Goal: Transaction & Acquisition: Purchase product/service

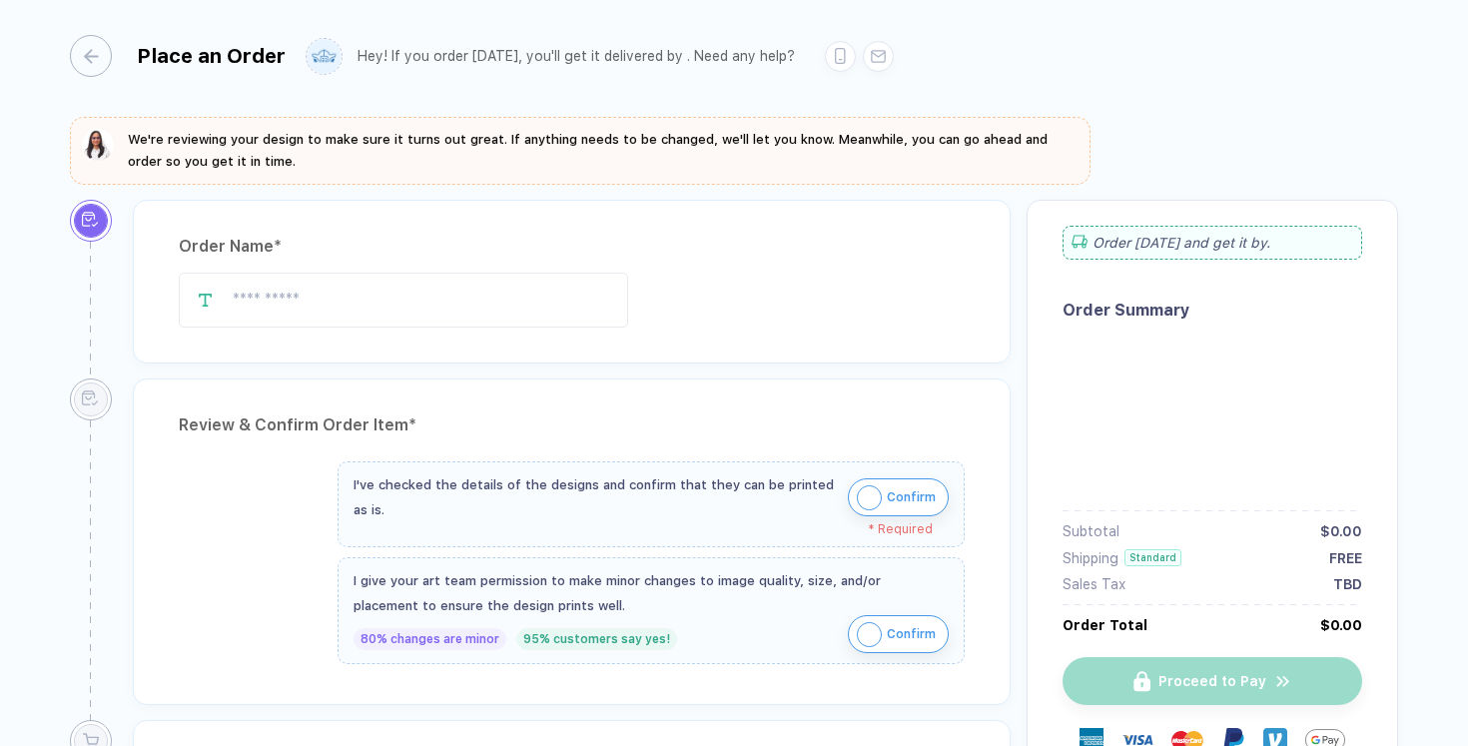
type input "**********"
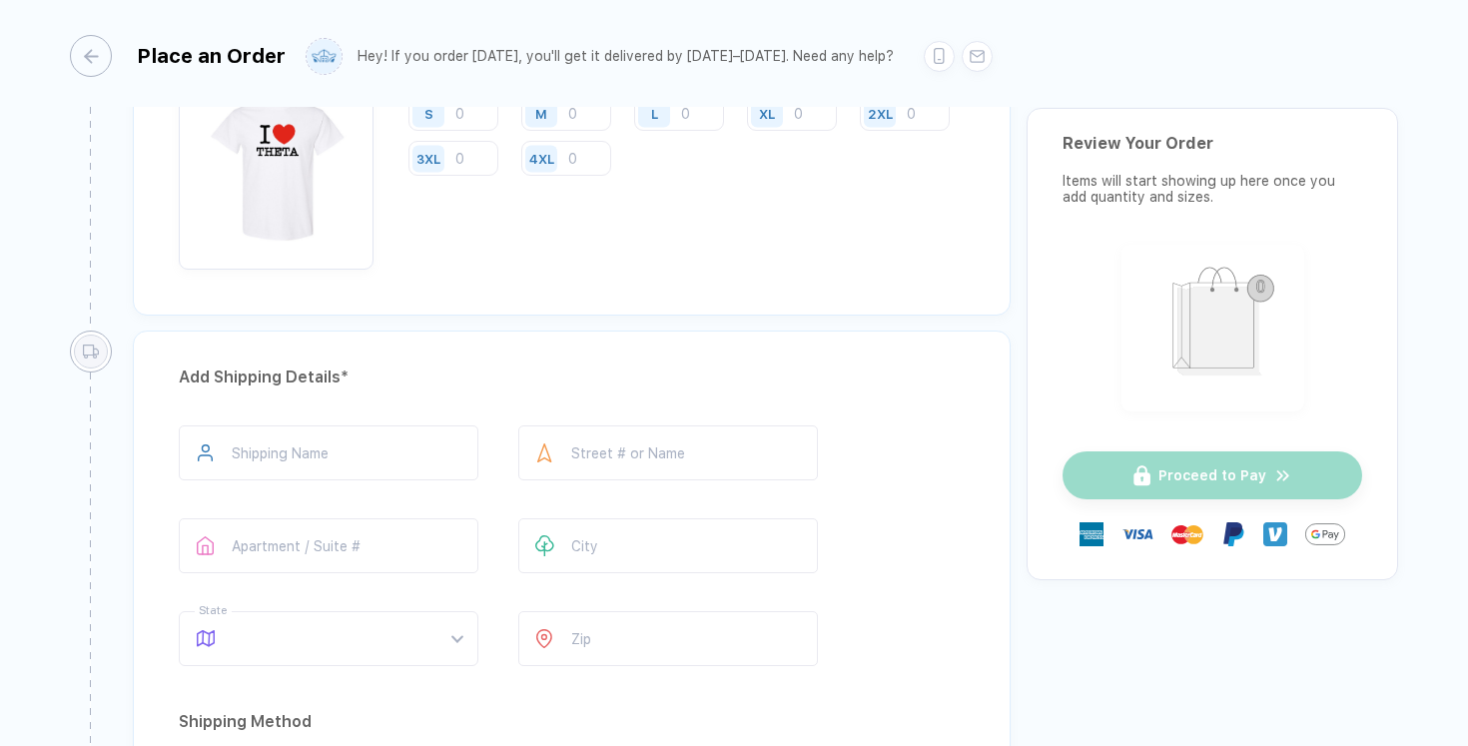
scroll to position [1474, 0]
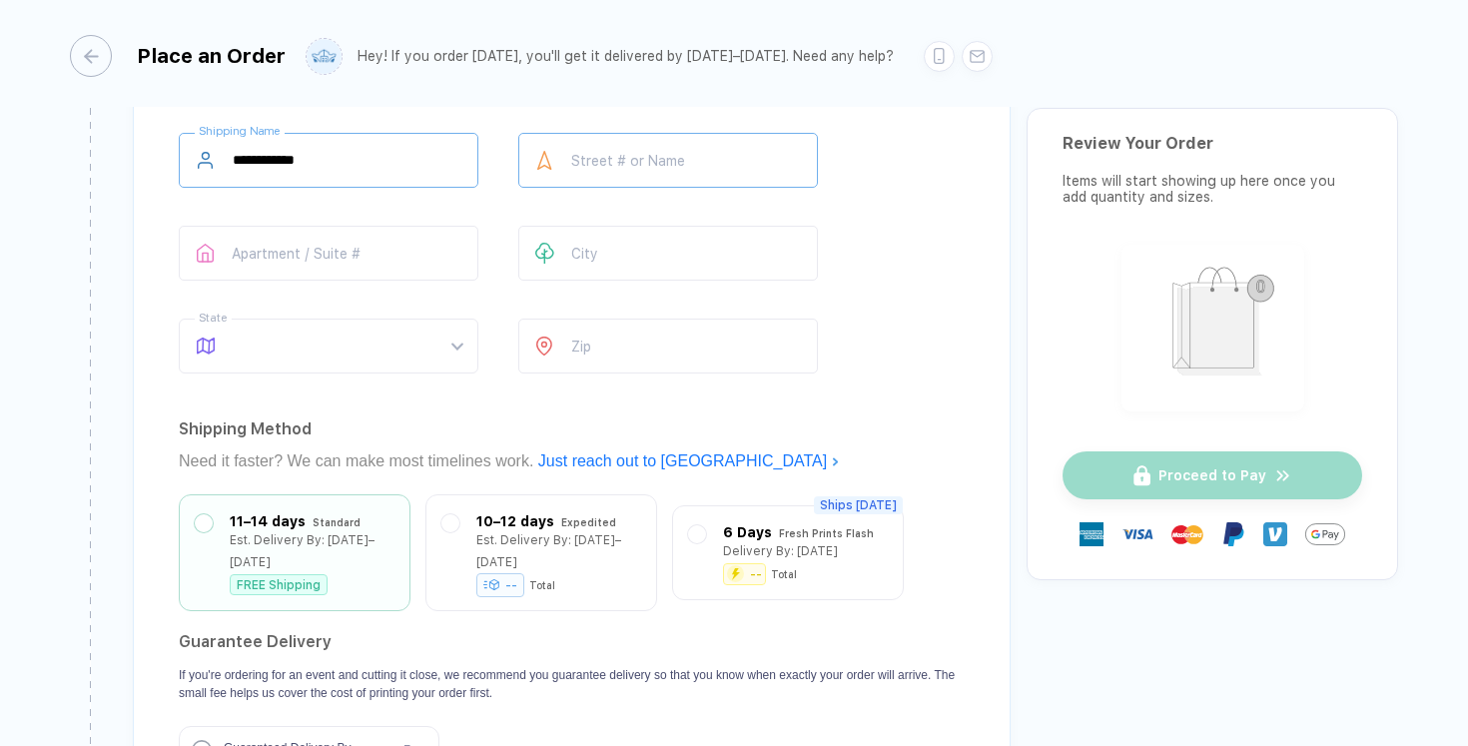
type input "**********"
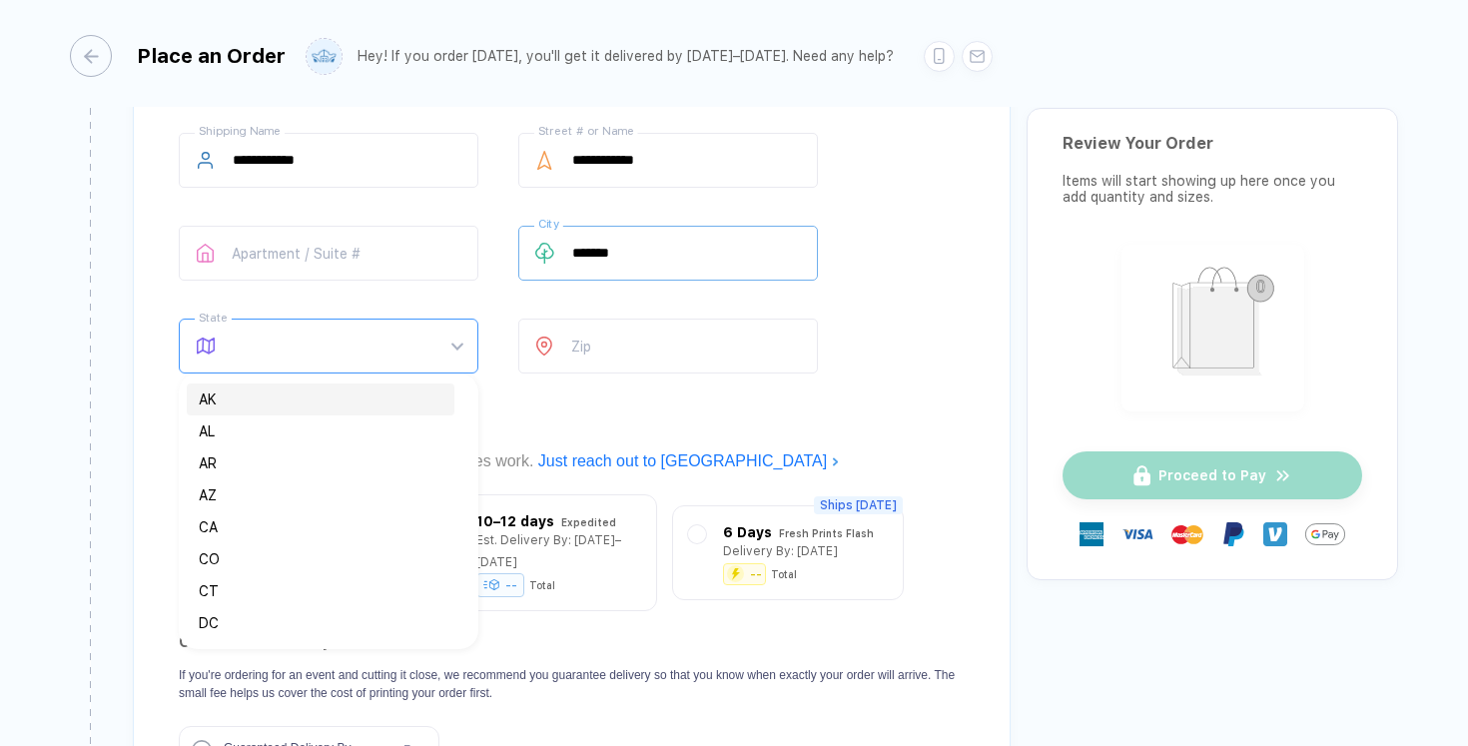
click at [321, 346] on span at bounding box center [348, 346] width 230 height 53
type input "*******"
type input "**"
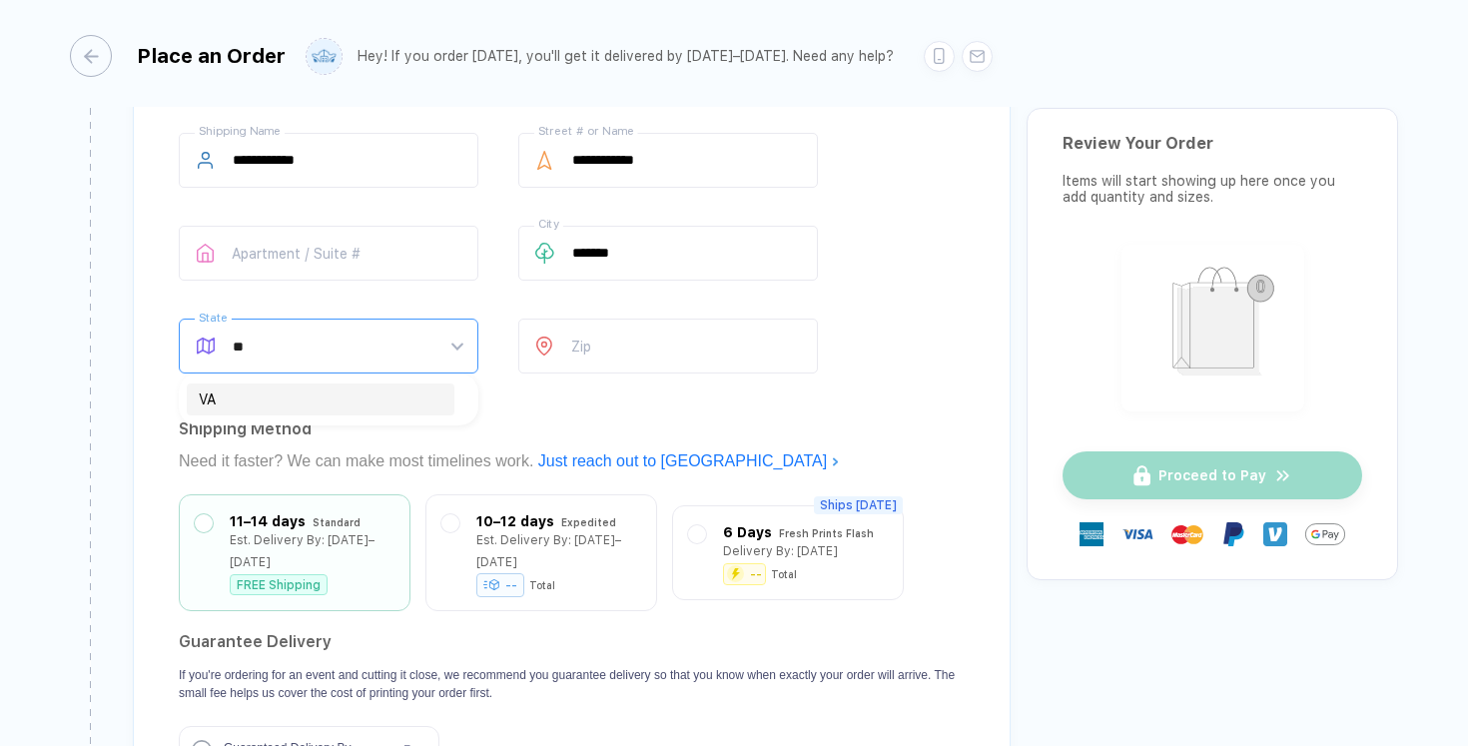
click at [199, 399] on div "VA" at bounding box center [321, 399] width 244 height 22
click at [692, 345] on input "number" at bounding box center [668, 346] width 300 height 55
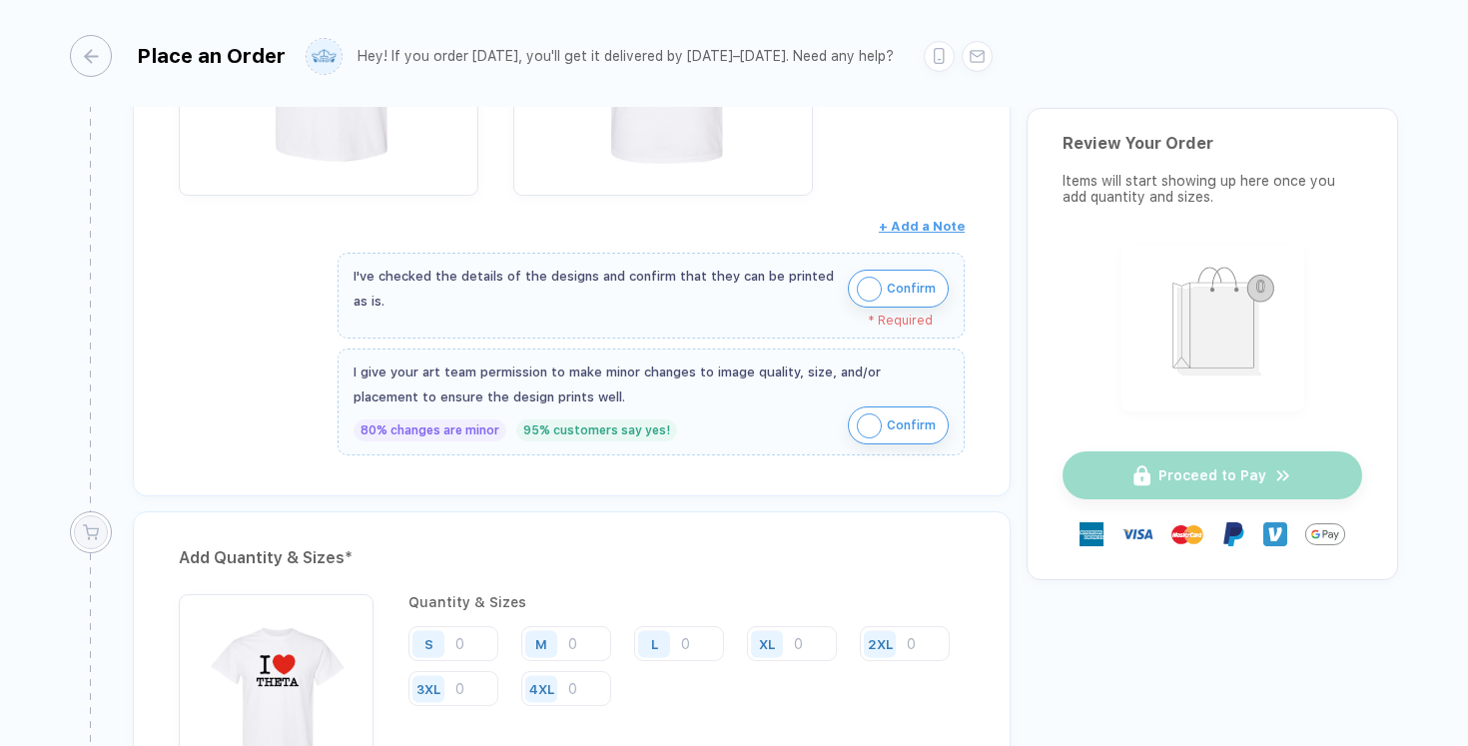
scroll to position [339, 0]
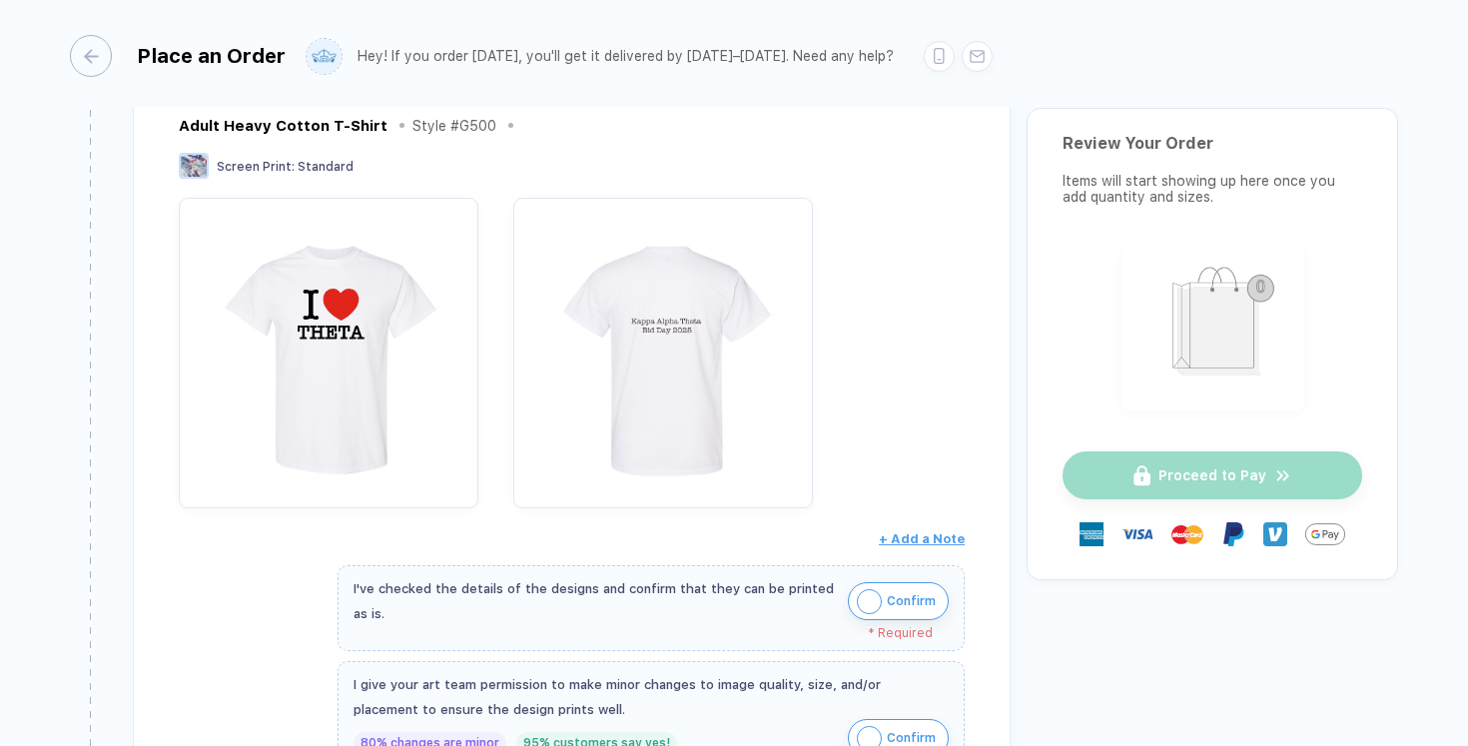
type input "*****"
click at [861, 589] on img "button" at bounding box center [869, 601] width 25 height 25
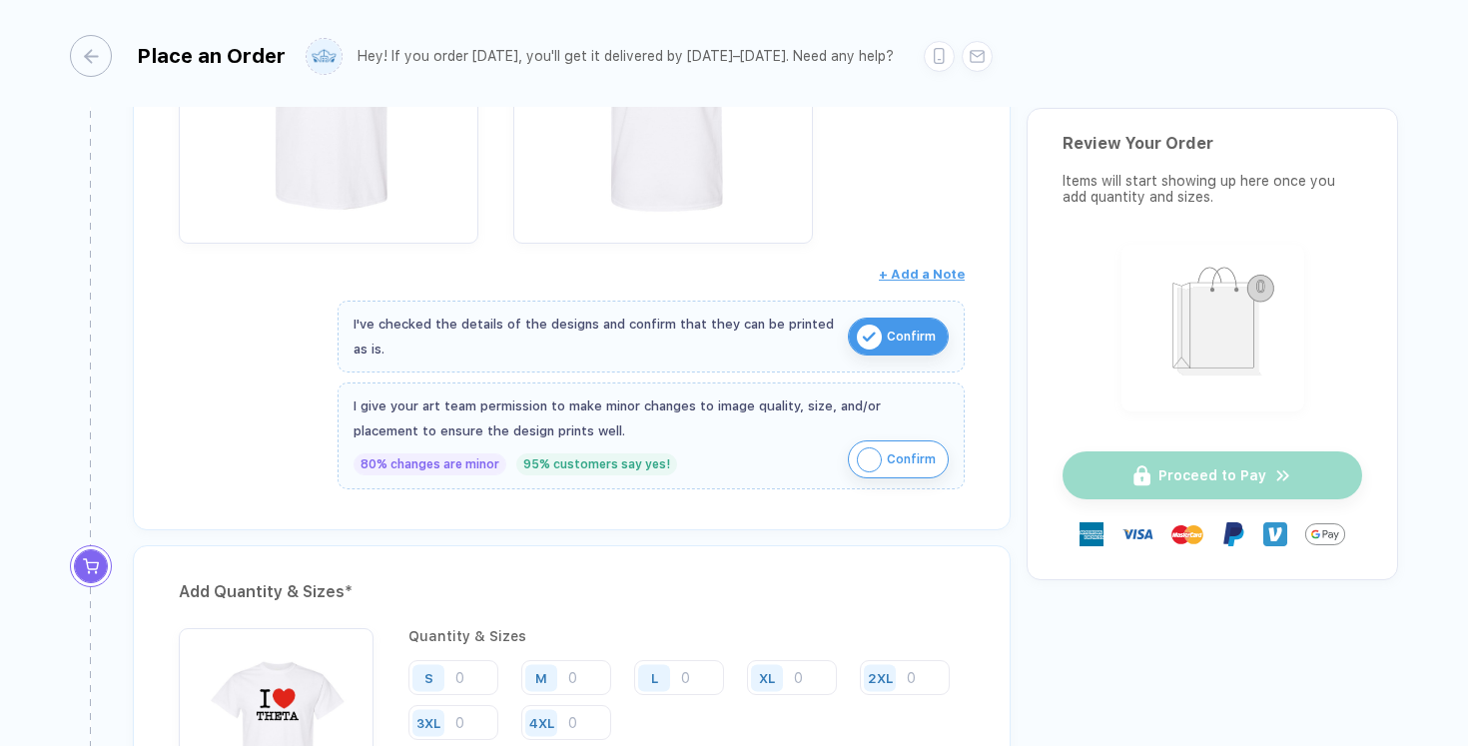
scroll to position [604, 0]
click at [859, 459] on img "button" at bounding box center [869, 458] width 25 height 25
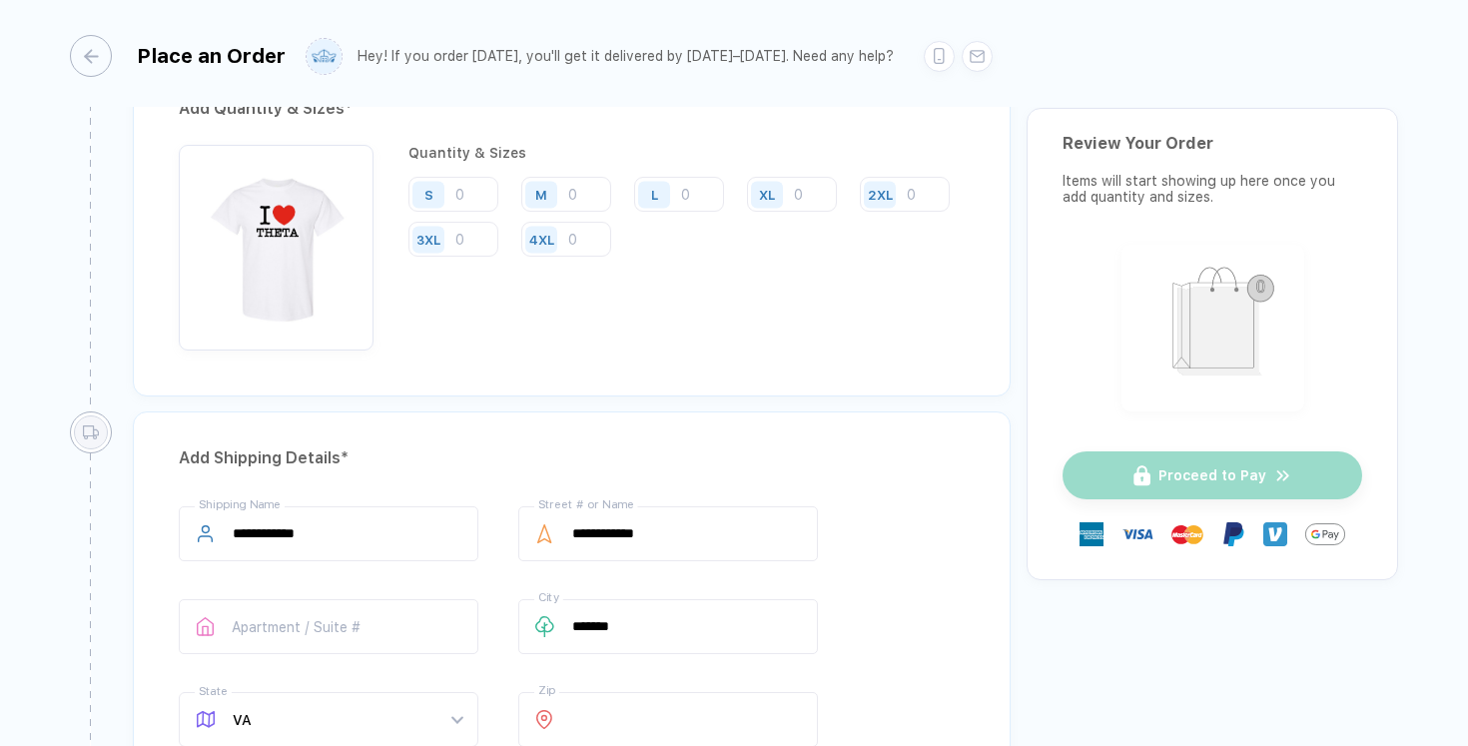
scroll to position [1132, 0]
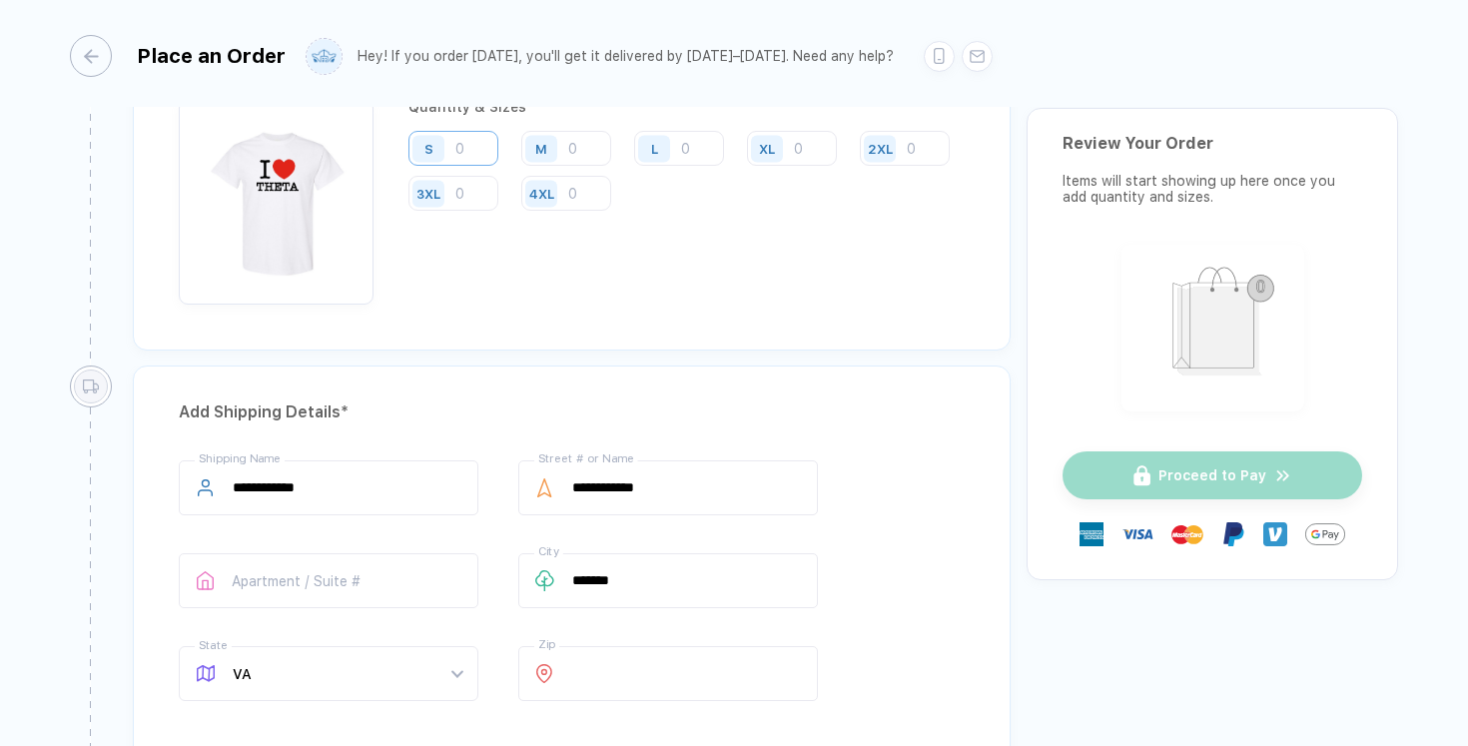
click at [474, 149] on input "number" at bounding box center [453, 148] width 90 height 35
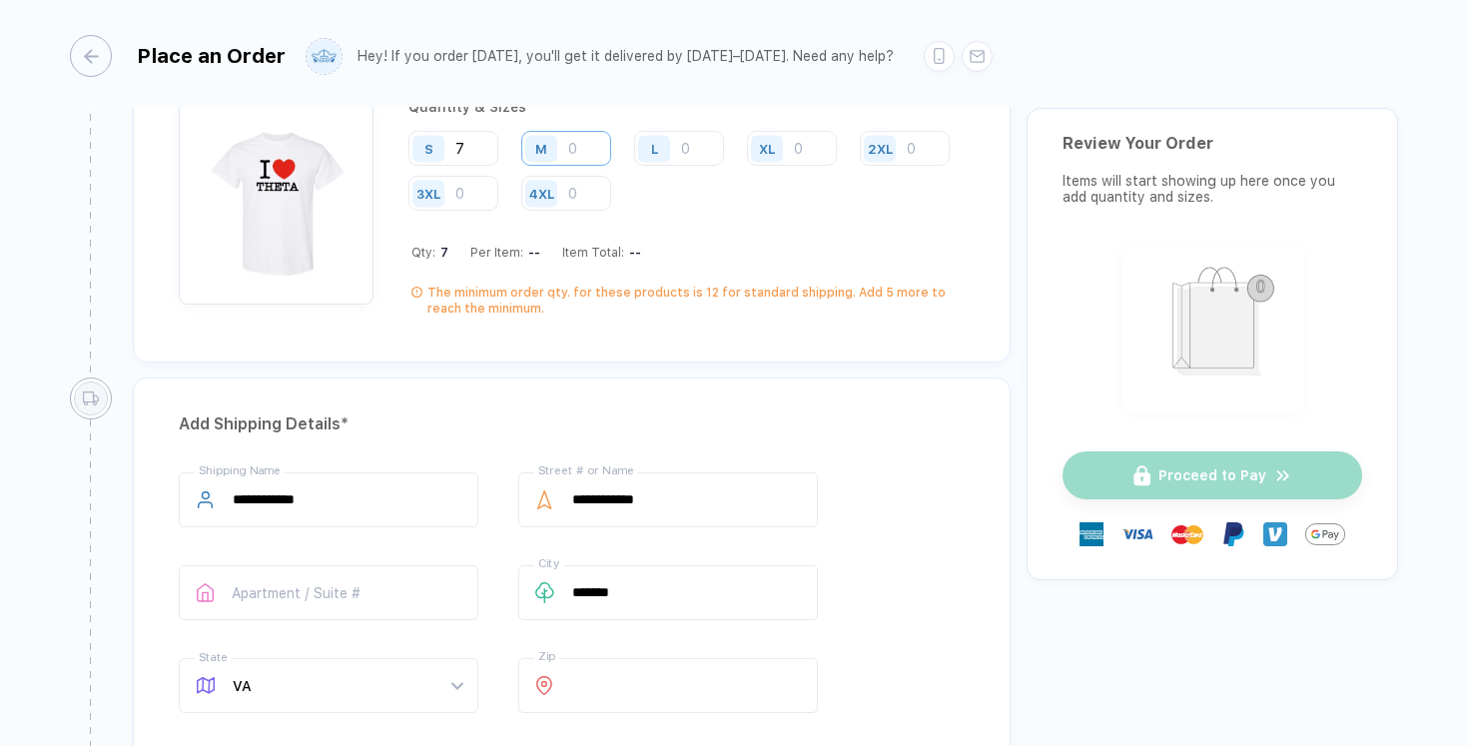
type input "7"
click at [578, 146] on input "number" at bounding box center [566, 148] width 90 height 35
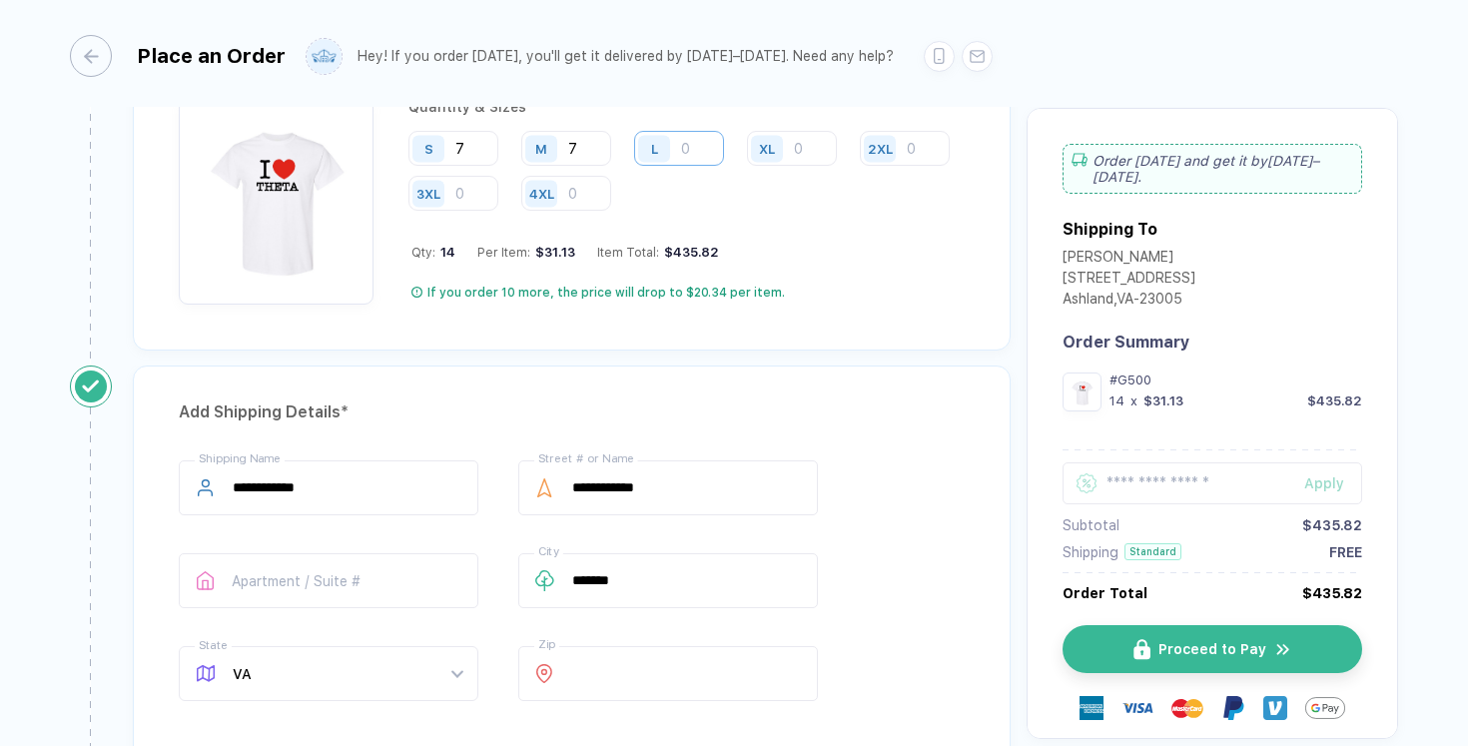
type input "7"
click at [698, 144] on input "number" at bounding box center [679, 148] width 90 height 35
type input "21"
click at [785, 140] on div "XL" at bounding box center [770, 148] width 46 height 35
click at [812, 140] on input "number" at bounding box center [792, 148] width 90 height 35
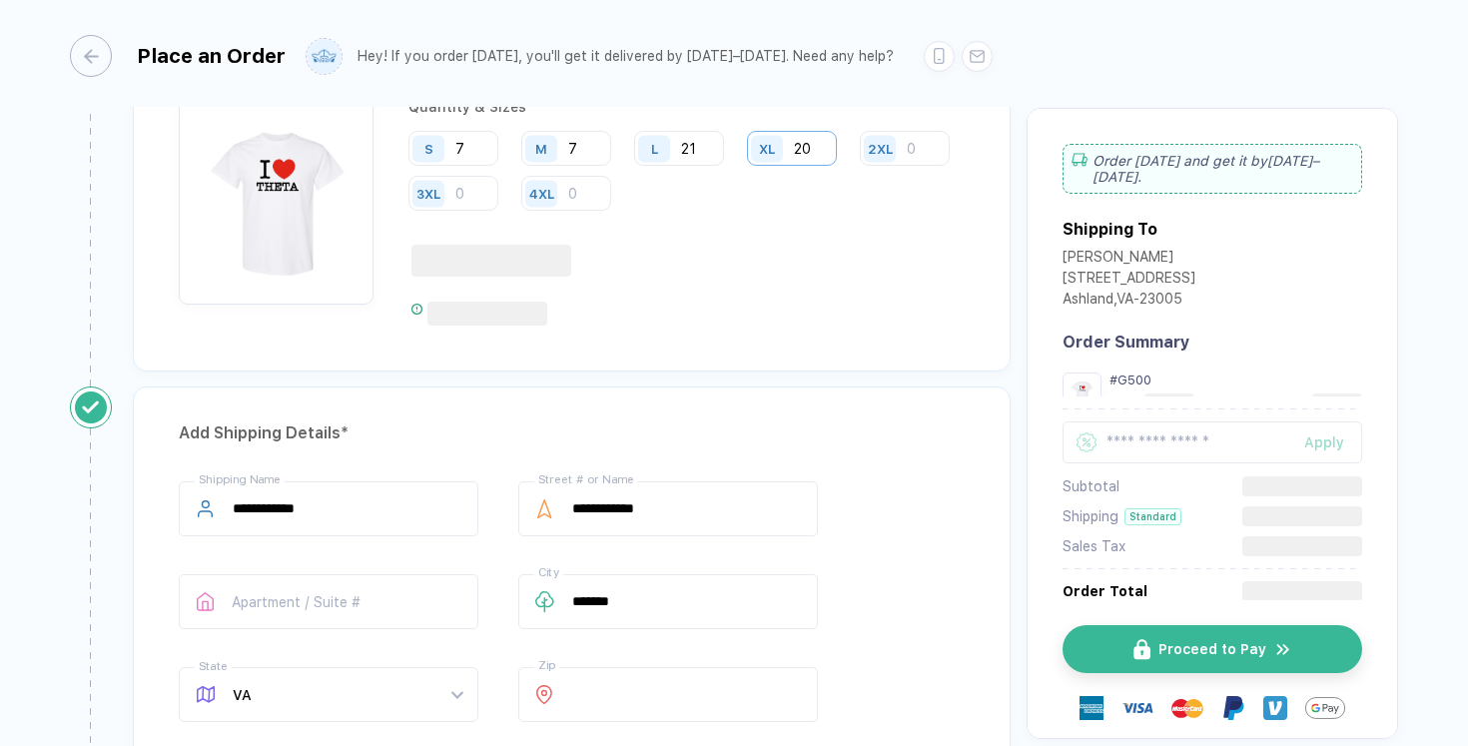
type input "20"
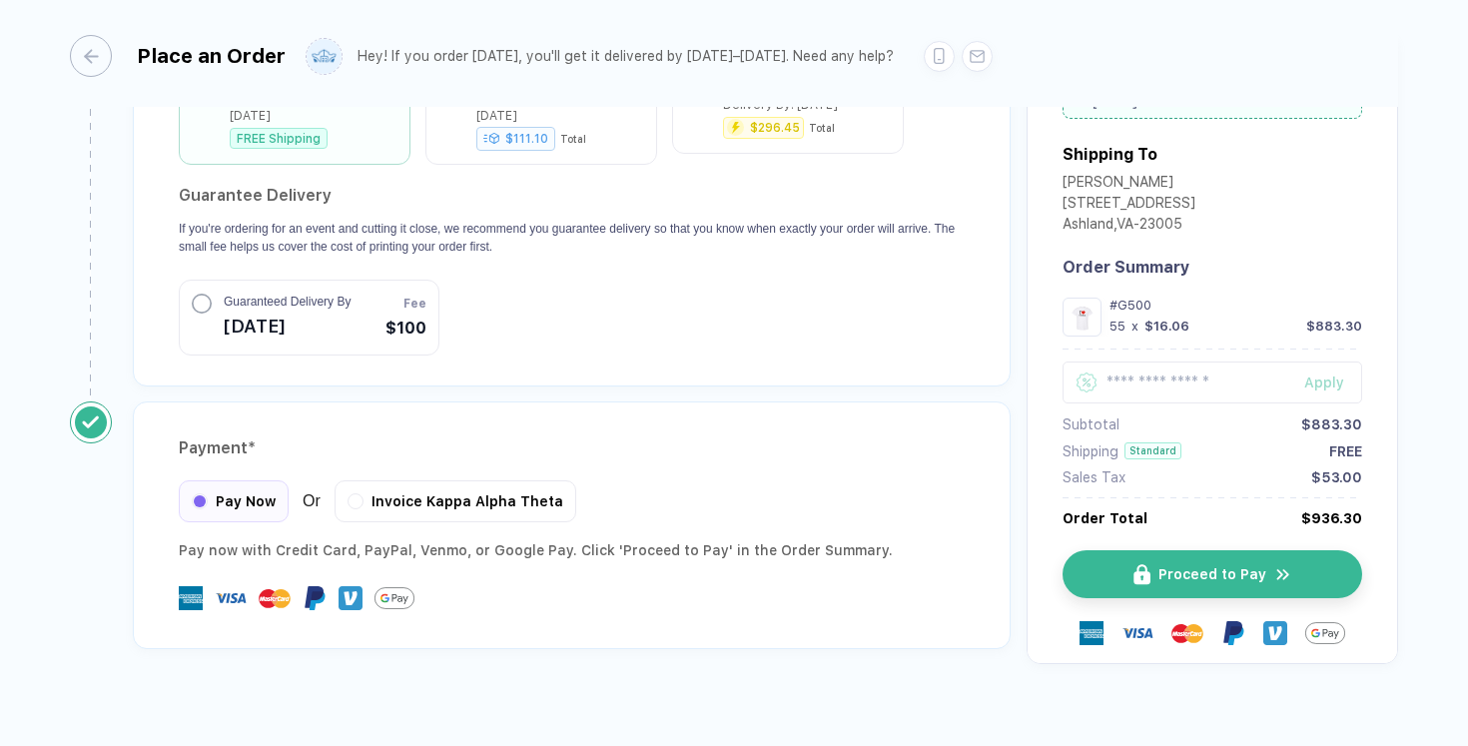
scroll to position [1905, 0]
click at [1130, 553] on button "Proceed to Pay" at bounding box center [1220, 575] width 300 height 48
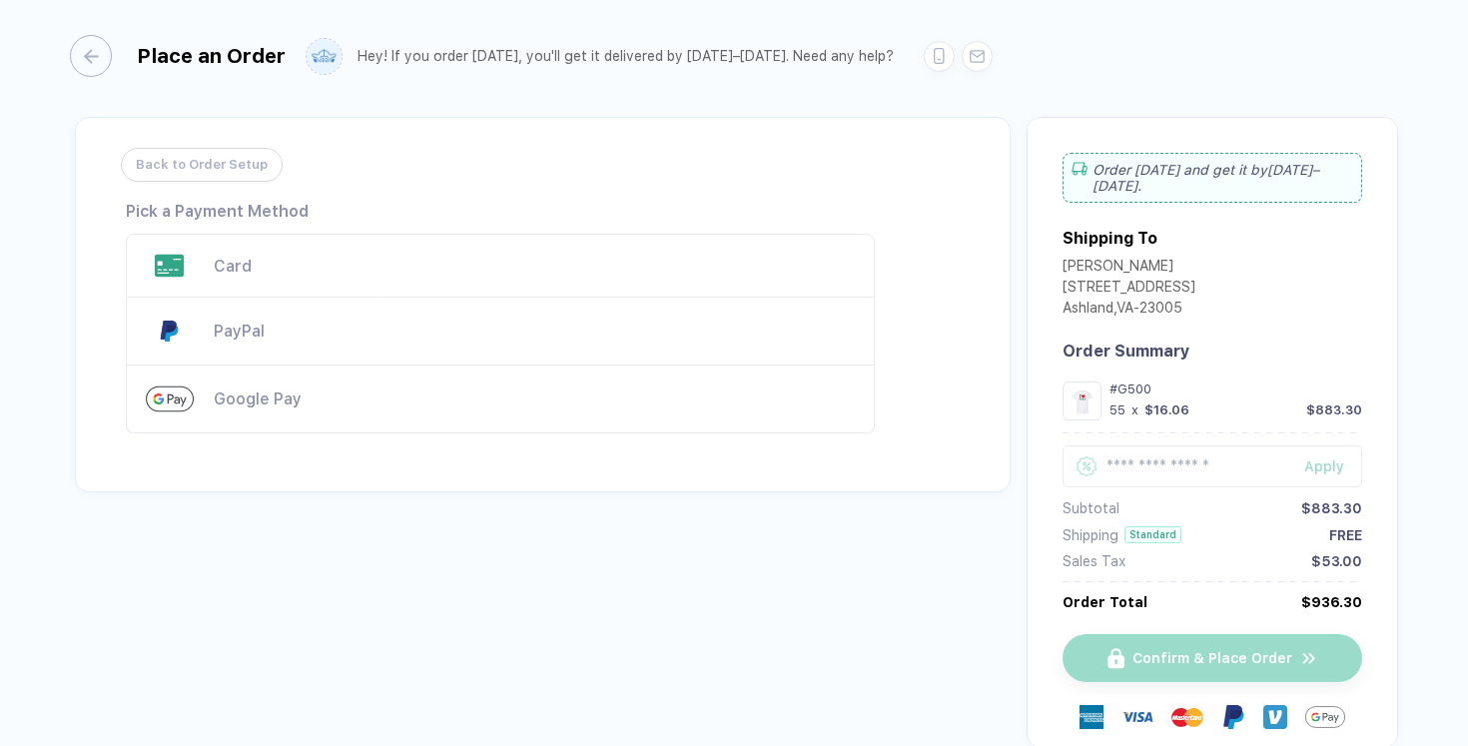
click at [239, 270] on div "Card" at bounding box center [534, 266] width 641 height 19
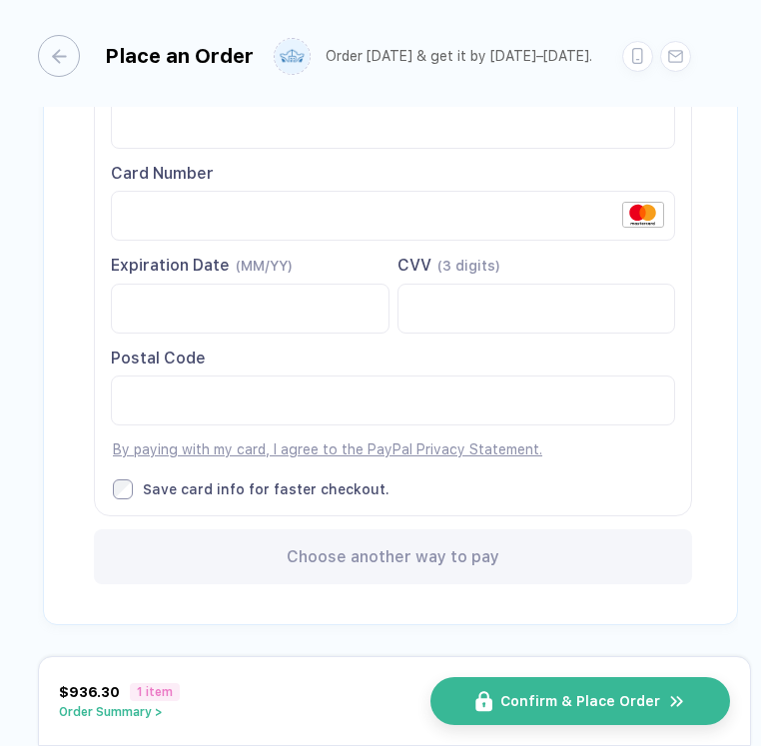
scroll to position [233, 0]
click at [1, 466] on div "Place an Order Order [DATE] & get it by [DATE]–[DATE]. Back to Order Setup Visa…" at bounding box center [380, 359] width 761 height 719
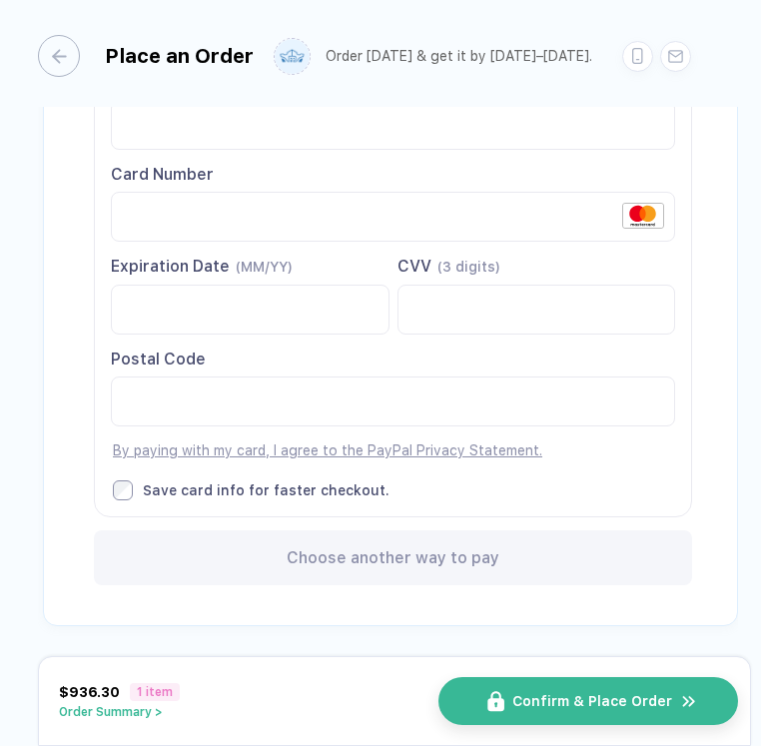
click at [622, 694] on span "Confirm & Place Order" at bounding box center [592, 701] width 160 height 16
